Goal: Information Seeking & Learning: Learn about a topic

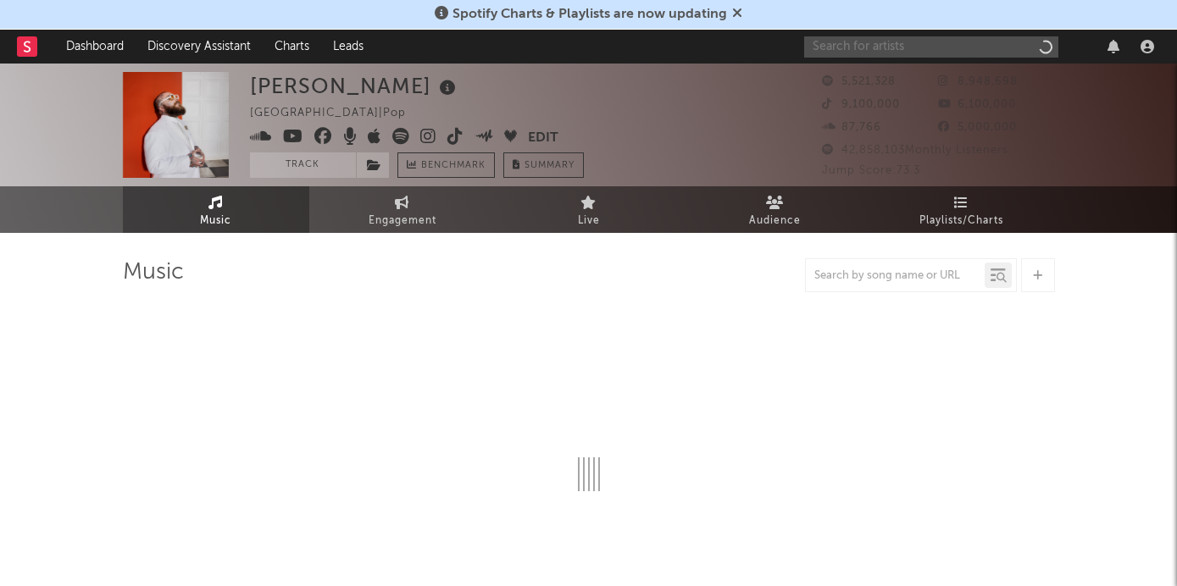
click at [919, 46] on input "text" at bounding box center [931, 46] width 254 height 21
type input "[PERSON_NAME]"
select select "6m"
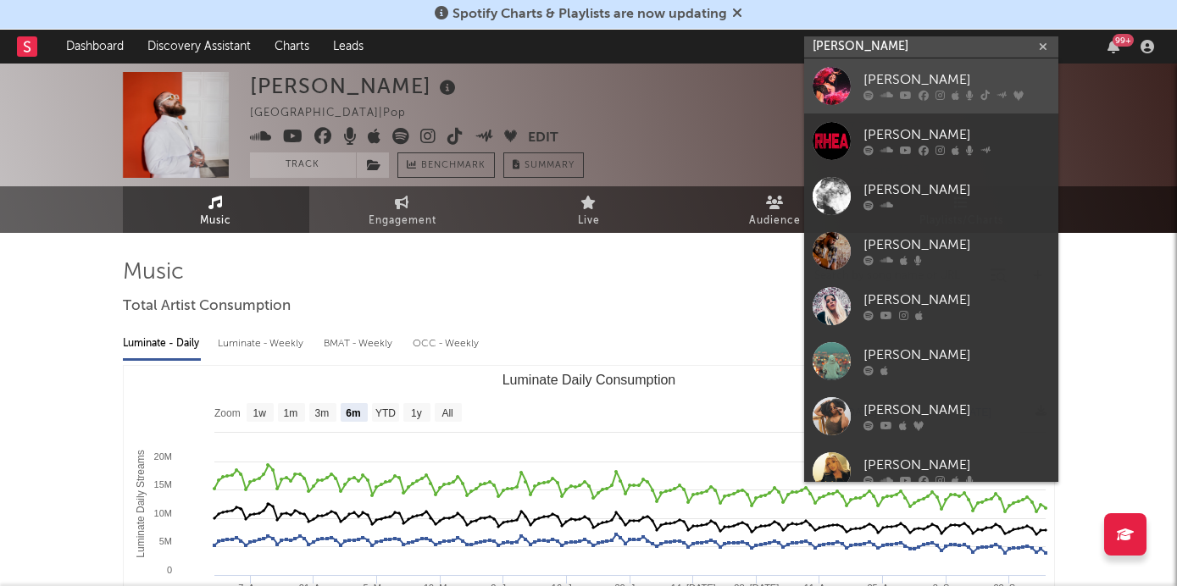
type input "[PERSON_NAME]"
click at [925, 84] on div "[PERSON_NAME]" at bounding box center [957, 80] width 186 height 20
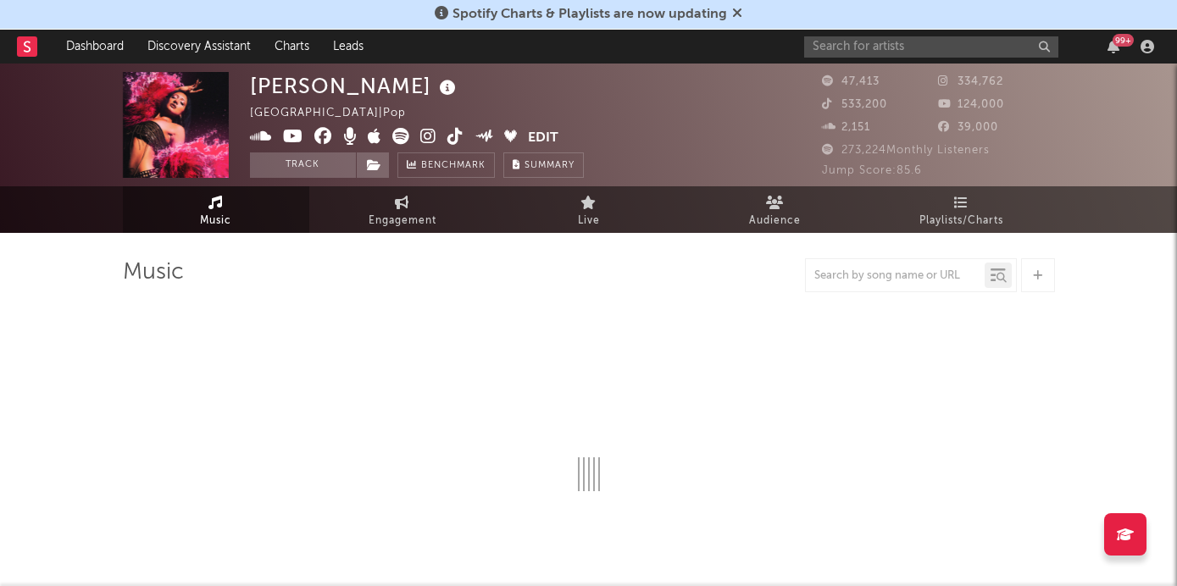
select select "6m"
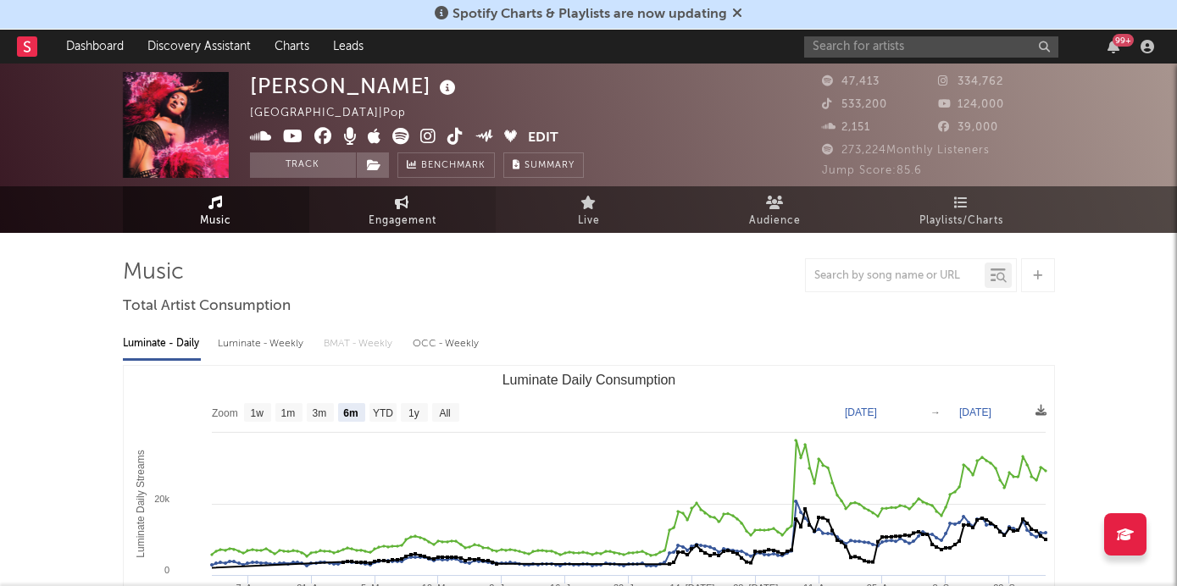
click at [410, 223] on span "Engagement" at bounding box center [403, 221] width 68 height 20
select select "1w"
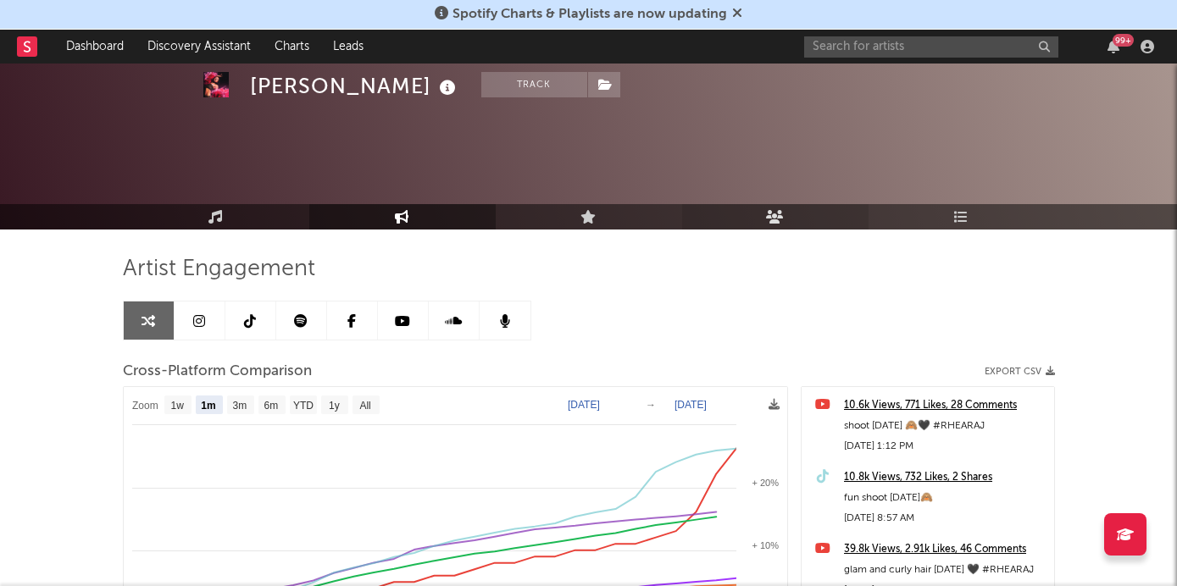
scroll to position [199, 0]
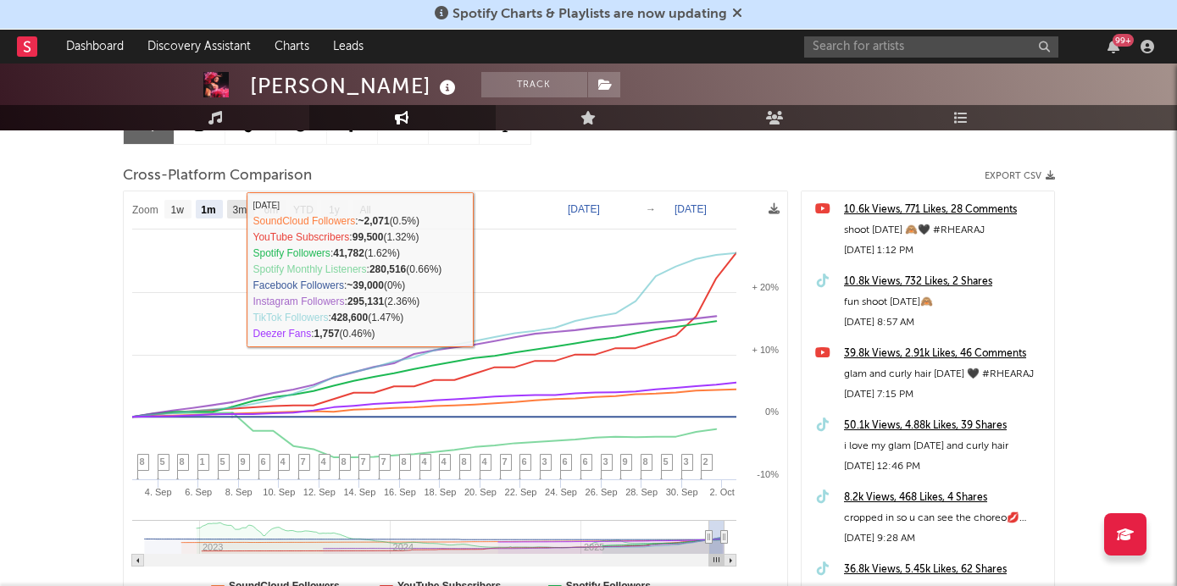
click at [238, 213] on text "3m" at bounding box center [239, 210] width 14 height 12
select select "3m"
type input "[DATE]"
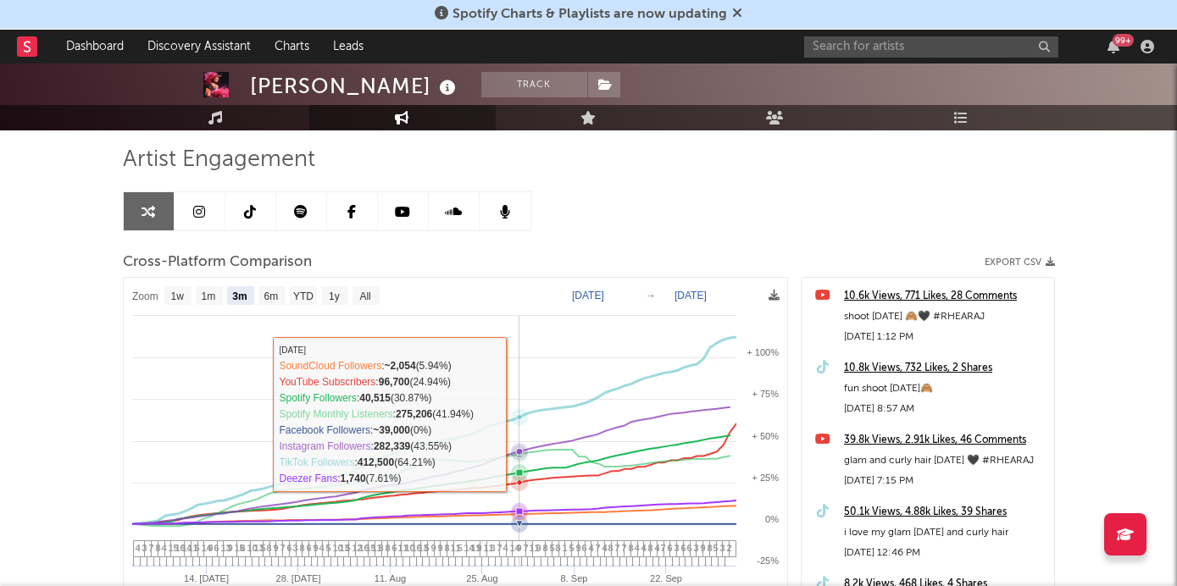
scroll to position [0, 0]
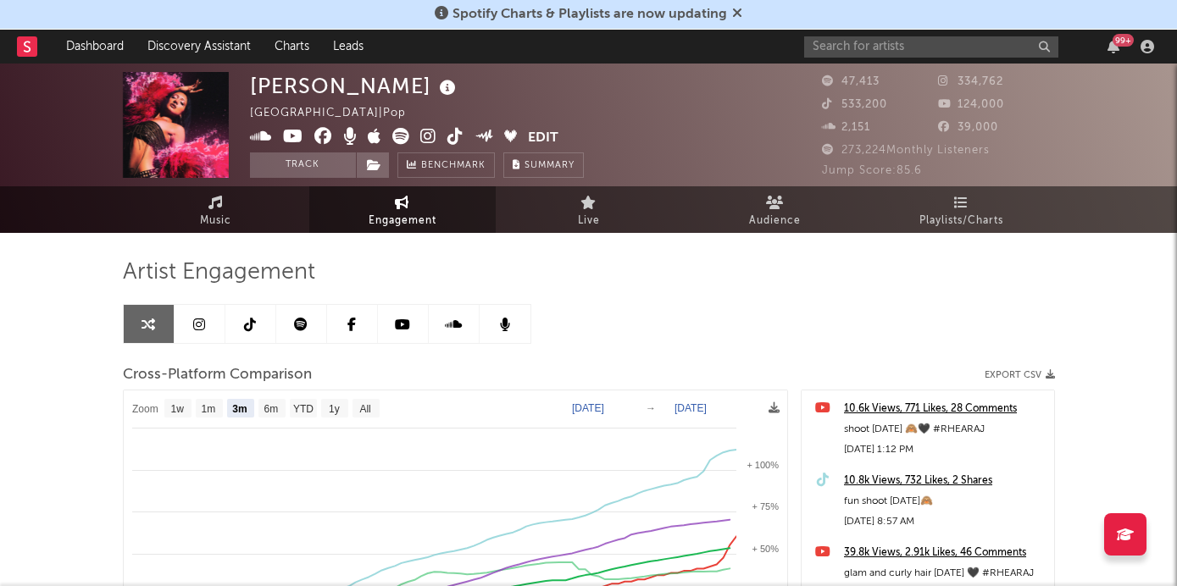
click at [426, 136] on icon at bounding box center [428, 136] width 16 height 17
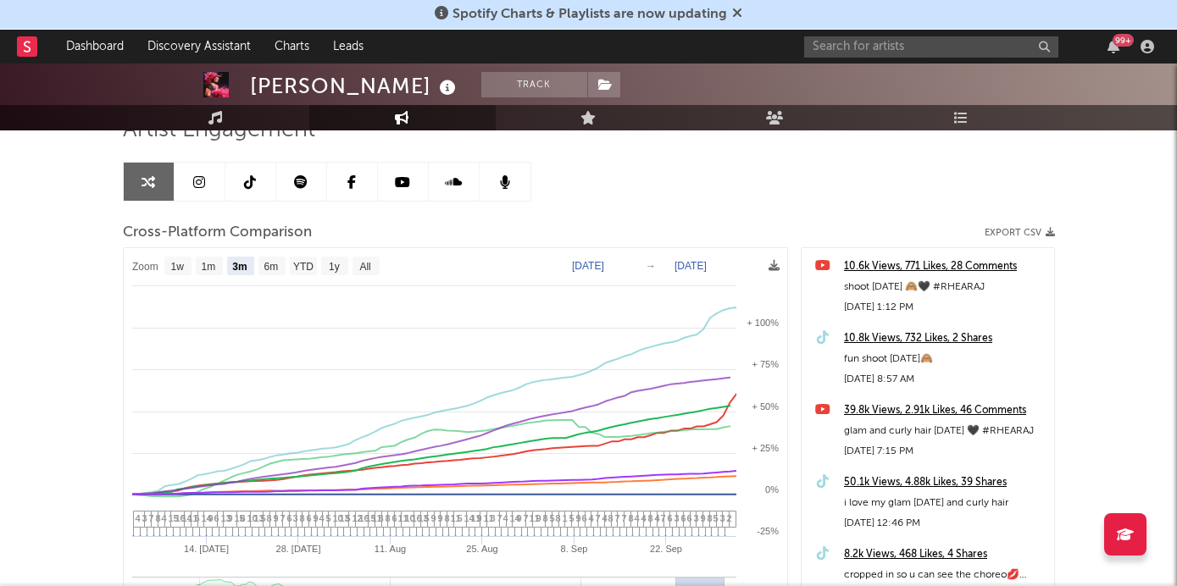
scroll to position [158, 0]
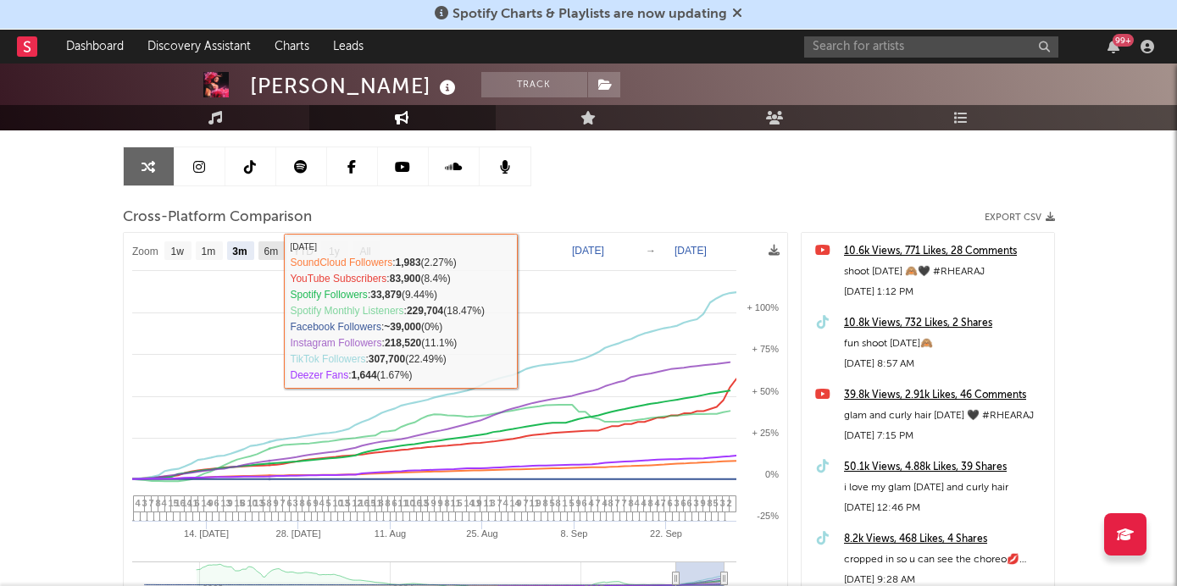
click at [270, 250] on text "6m" at bounding box center [271, 252] width 14 height 12
select select "6m"
type input "[DATE]"
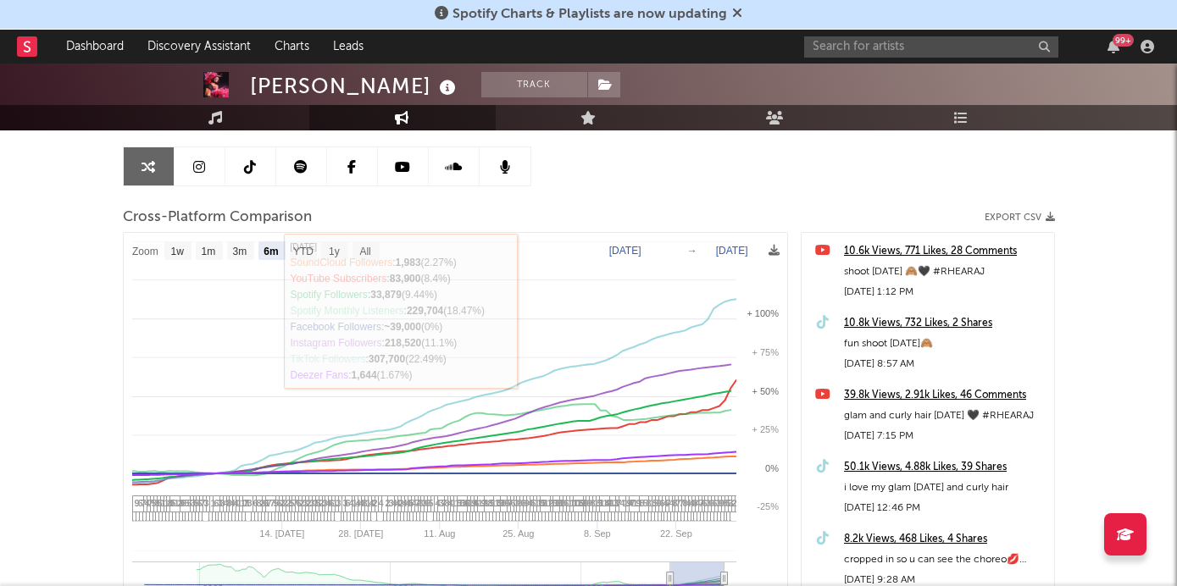
select select "6m"
